Goal: Information Seeking & Learning: Understand process/instructions

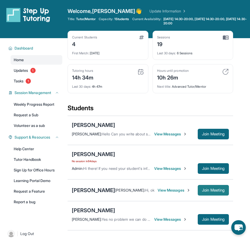
click at [210, 188] on span "Join Meeting" at bounding box center [213, 189] width 23 height 3
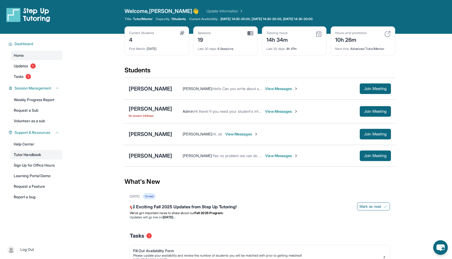
click at [34, 153] on link "Tutor Handbook" at bounding box center [37, 155] width 52 height 10
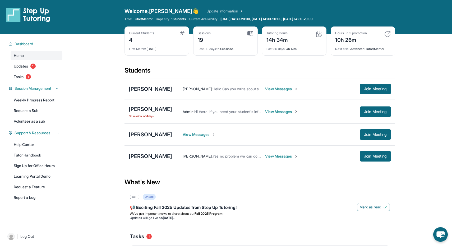
click at [201, 133] on span "View Messages" at bounding box center [199, 134] width 33 height 5
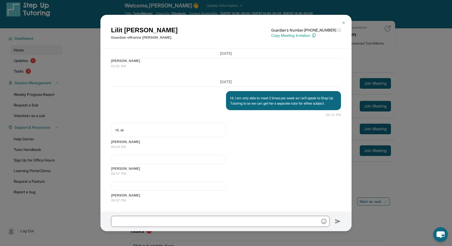
scroll to position [11, 0]
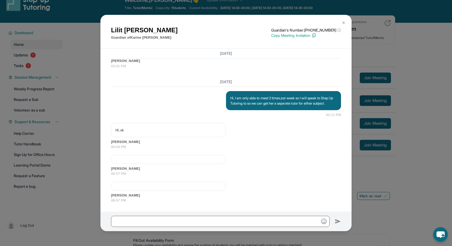
click at [164, 161] on div at bounding box center [168, 159] width 115 height 9
click at [158, 184] on div at bounding box center [168, 185] width 115 height 9
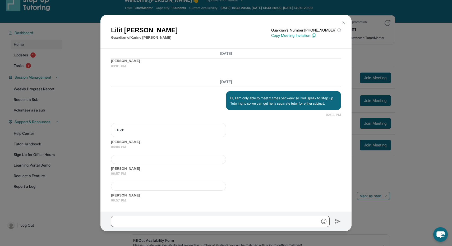
click at [158, 184] on div at bounding box center [168, 185] width 115 height 9
